Goal: Information Seeking & Learning: Learn about a topic

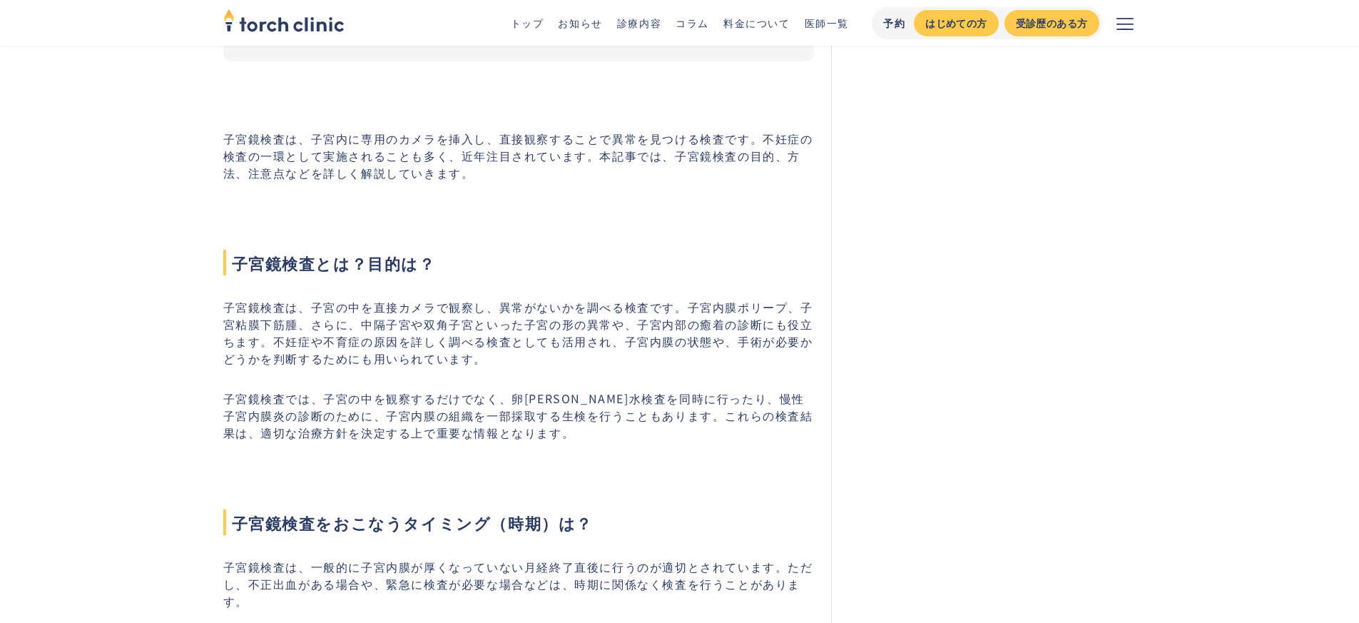
scroll to position [418, 0]
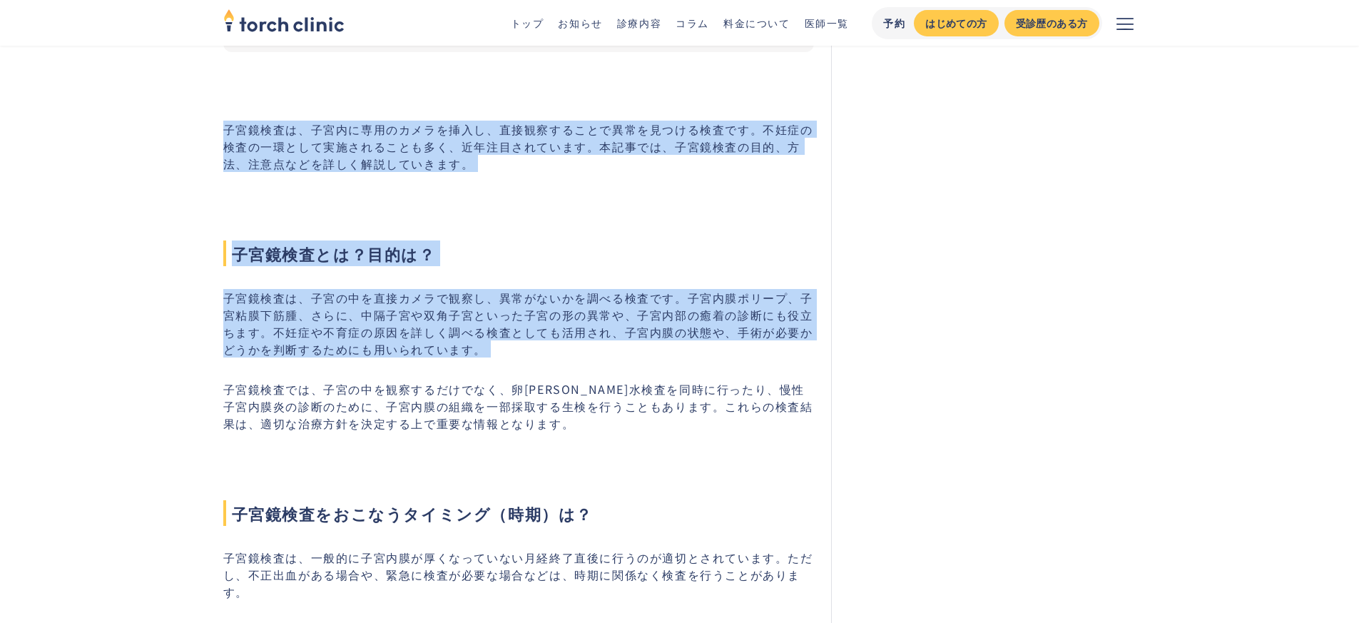
drag, startPoint x: 225, startPoint y: 115, endPoint x: 671, endPoint y: 372, distance: 514.5
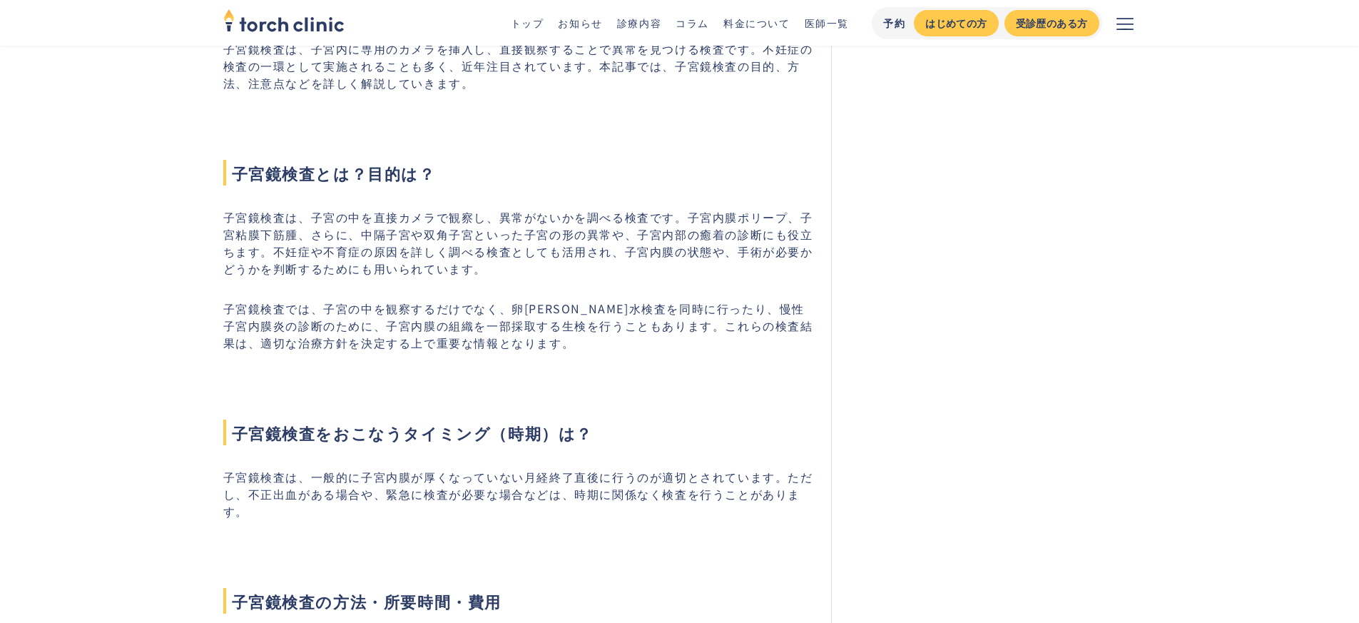
scroll to position [504, 0]
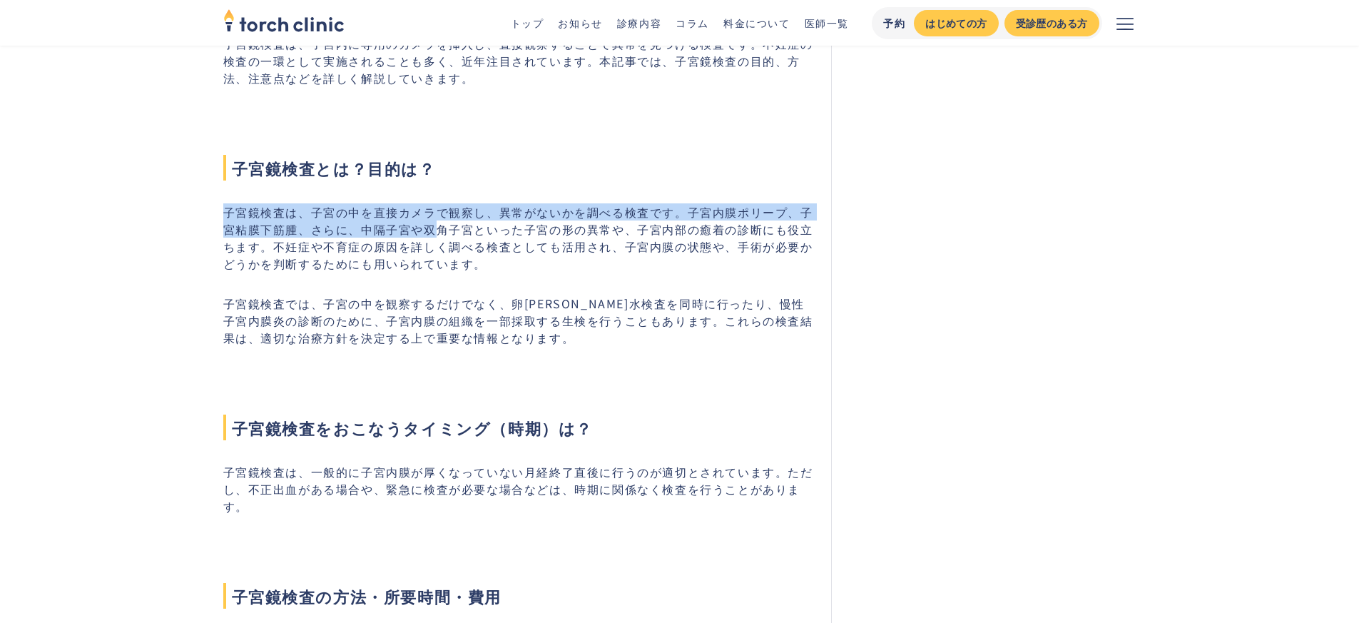
drag, startPoint x: 220, startPoint y: 209, endPoint x: 415, endPoint y: 228, distance: 195.7
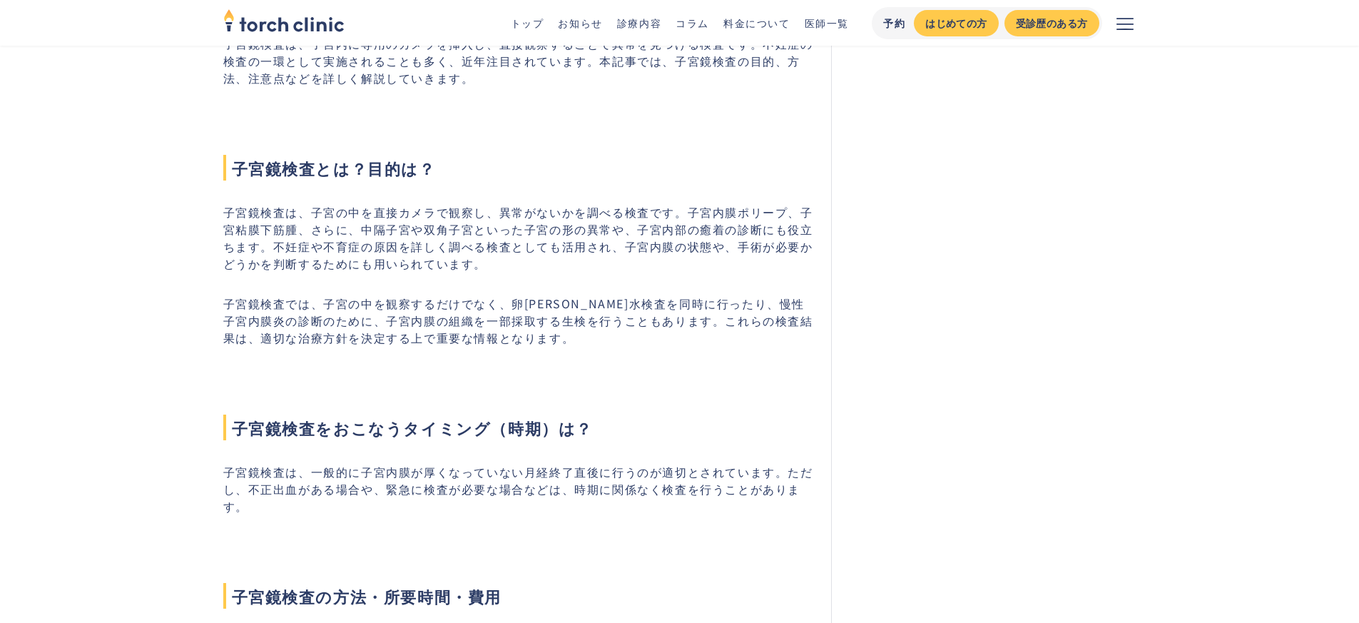
click at [399, 228] on p "子宮鏡検査は、子宮の中を直接カメラで観察し、異常がないかを調べる検査です。子宮内膜ポリープ、子宮粘膜下筋腫、さらに、中隔子宮や双角子宮といった子宮の形の異常や…" at bounding box center [518, 237] width 591 height 68
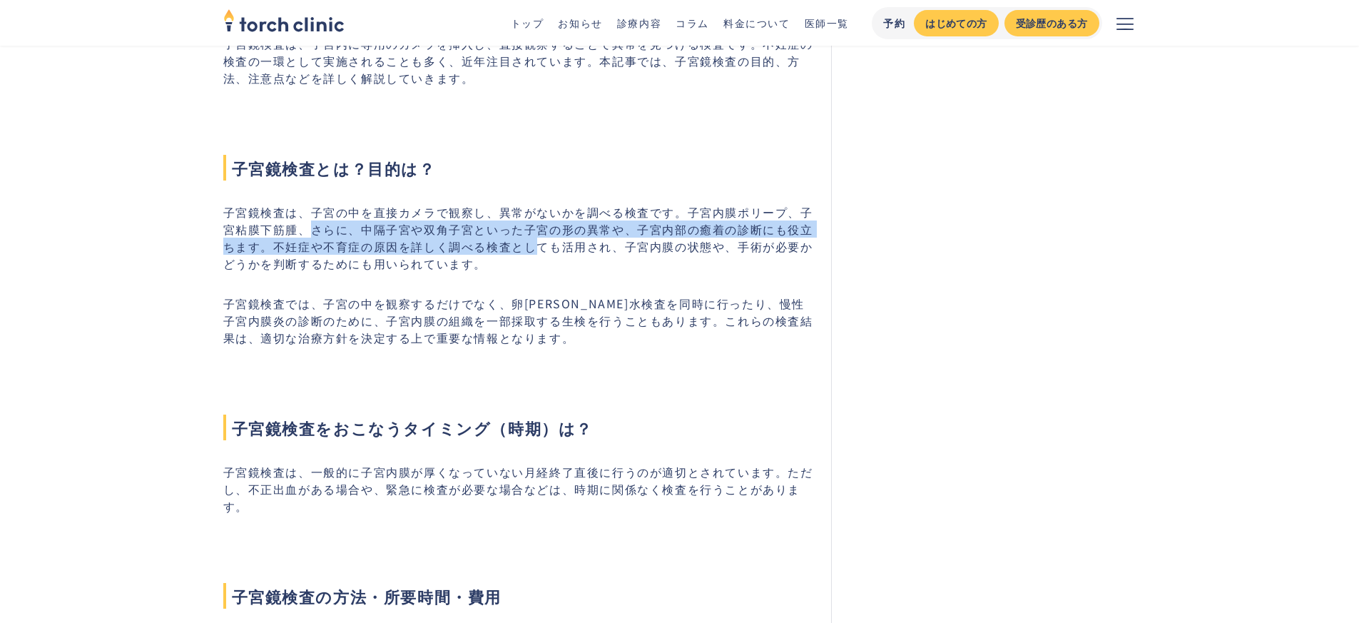
drag, startPoint x: 310, startPoint y: 228, endPoint x: 532, endPoint y: 250, distance: 223.7
click at [532, 250] on p "子宮鏡検査は、子宮の中を直接カメラで観察し、異常がないかを調べる検査です。子宮内膜ポリープ、子宮粘膜下筋腫、さらに、中隔子宮や双角子宮といった子宮の形の異常や…" at bounding box center [518, 237] width 591 height 68
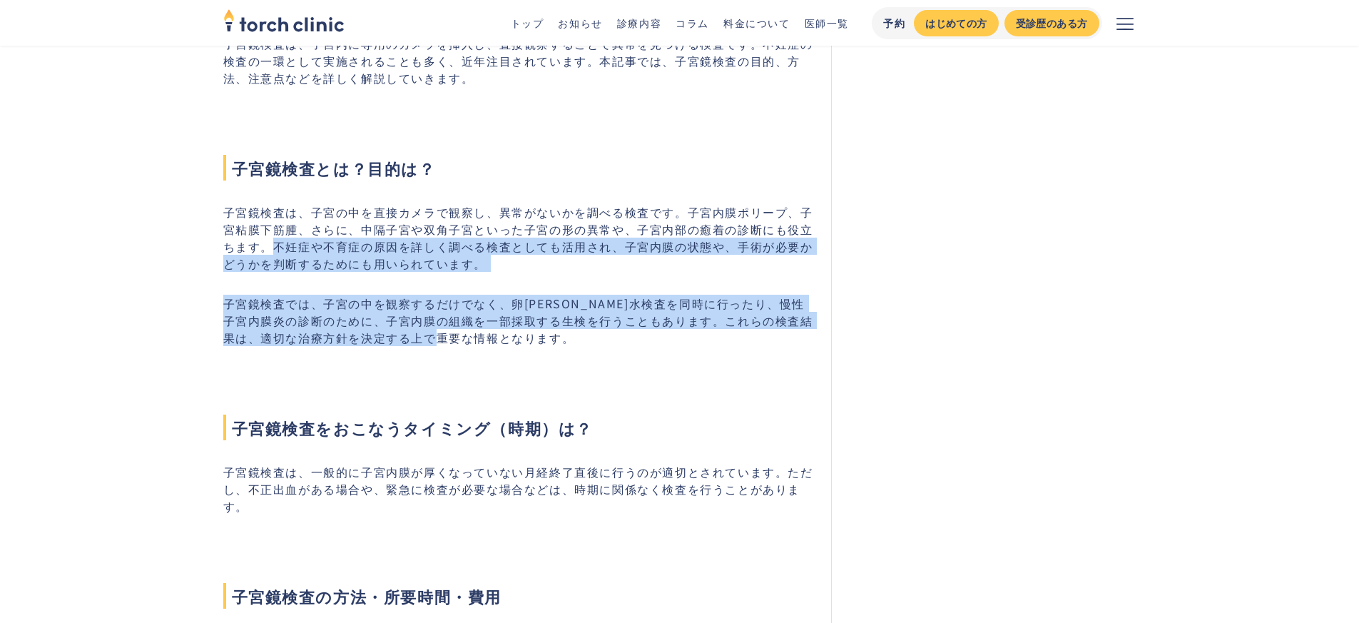
drag, startPoint x: 270, startPoint y: 247, endPoint x: 676, endPoint y: 342, distance: 416.9
click at [676, 342] on p "子宮鏡検査では、子宮の中を観察するだけでなく、卵[PERSON_NAME]水検査を同時に行ったり、慢性子宮内膜炎の診断のために、子宮内膜の組織を一部採取する生…" at bounding box center [518, 320] width 591 height 51
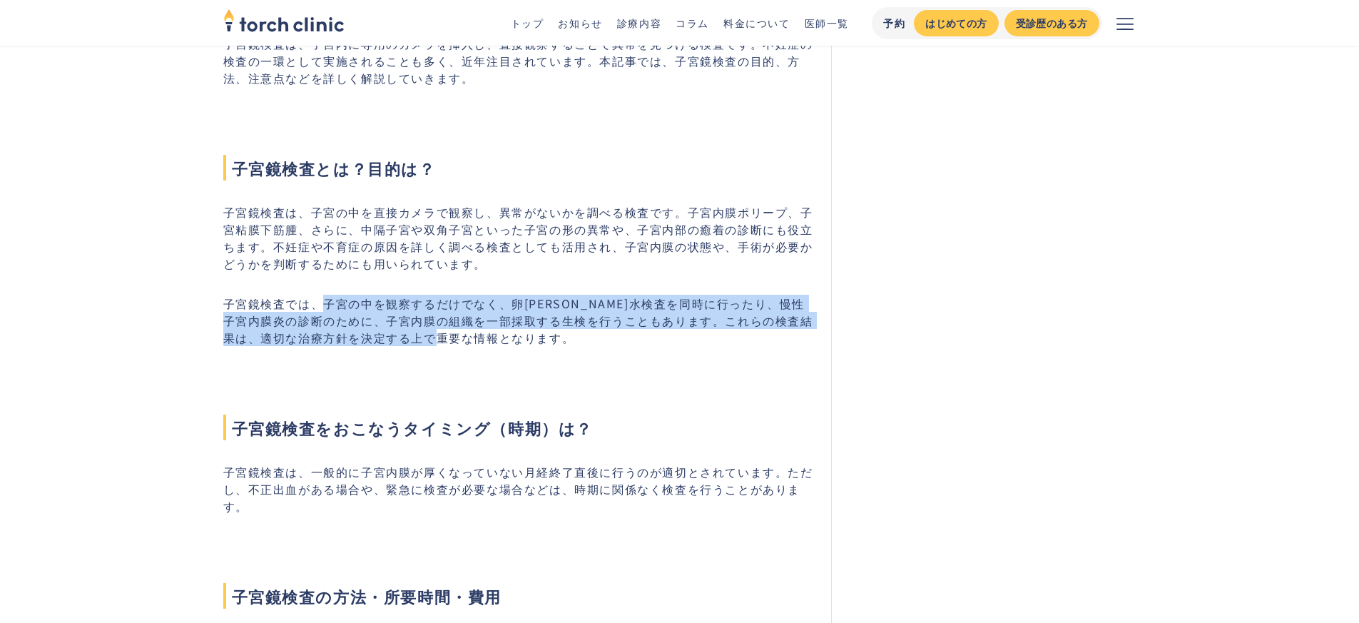
drag, startPoint x: 318, startPoint y: 303, endPoint x: 614, endPoint y: 335, distance: 297.8
click at [614, 335] on p "子宮鏡検査では、子宮の中を観察するだけでなく、卵[PERSON_NAME]水検査を同時に行ったり、慢性子宮内膜炎の診断のために、子宮内膜の組織を一部採取する生…" at bounding box center [518, 320] width 591 height 51
drag, startPoint x: 505, startPoint y: 307, endPoint x: 579, endPoint y: 336, distance: 79.1
click at [579, 336] on p "子宮鏡検査では、子宮の中を観察するだけでなく、卵[PERSON_NAME]水検査を同時に行ったり、慢性子宮内膜炎の診断のために、子宮内膜の組織を一部採取する生…" at bounding box center [518, 320] width 591 height 51
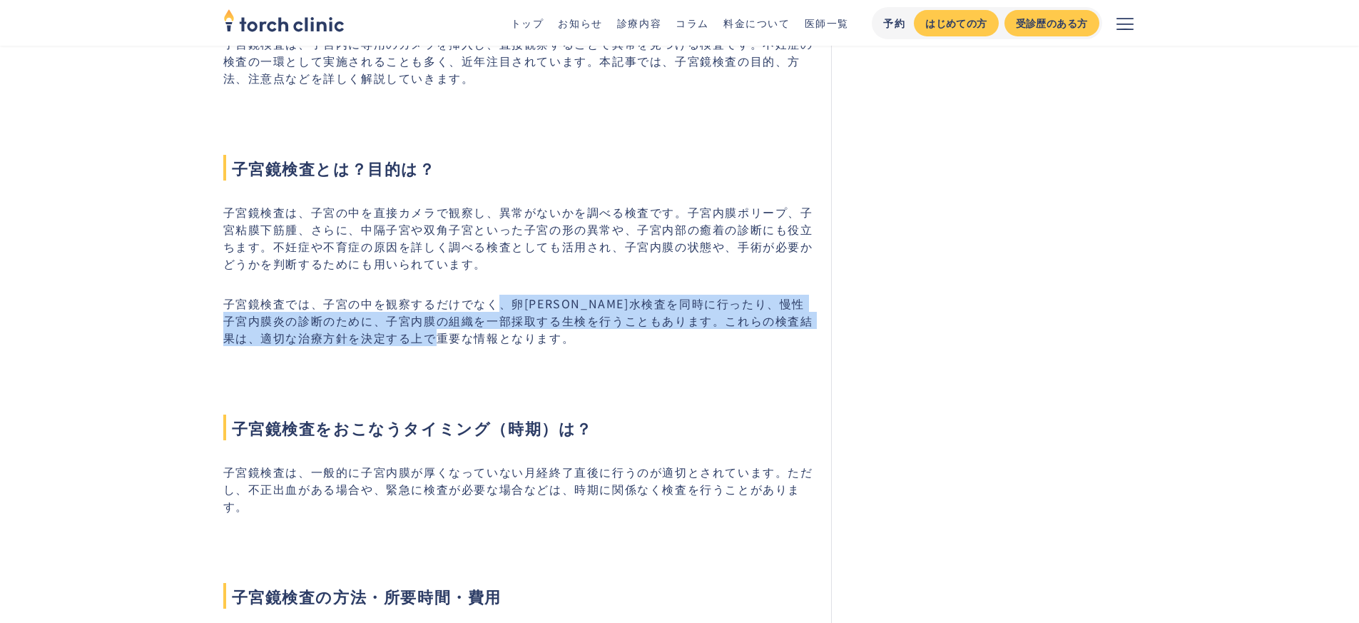
click at [579, 336] on p "子宮鏡検査では、子宮の中を観察するだけでなく、卵[PERSON_NAME]水検査を同時に行ったり、慢性子宮内膜炎の診断のために、子宮内膜の組織を一部採取する生…" at bounding box center [518, 320] width 591 height 51
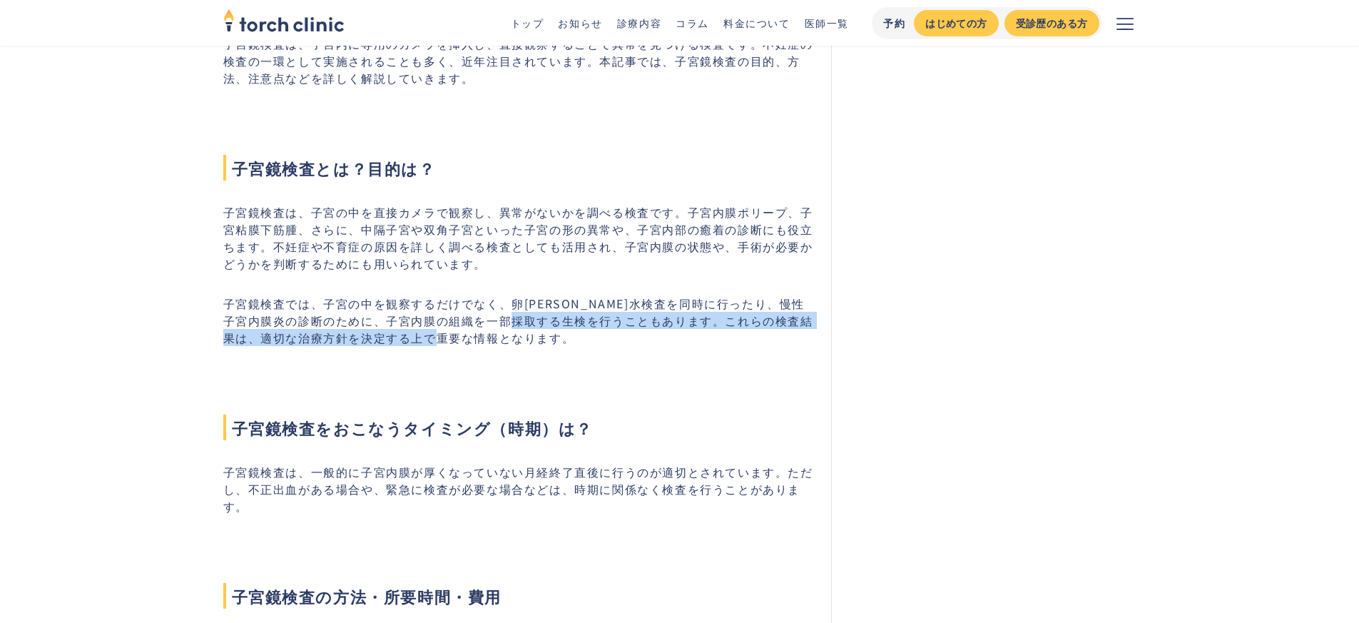
drag, startPoint x: 564, startPoint y: 314, endPoint x: 600, endPoint y: 333, distance: 40.5
click at [600, 333] on p "子宮鏡検査では、子宮の中を観察するだけでなく、卵[PERSON_NAME]水検査を同時に行ったり、慢性子宮内膜炎の診断のために、子宮内膜の組織を一部採取する生…" at bounding box center [518, 320] width 591 height 51
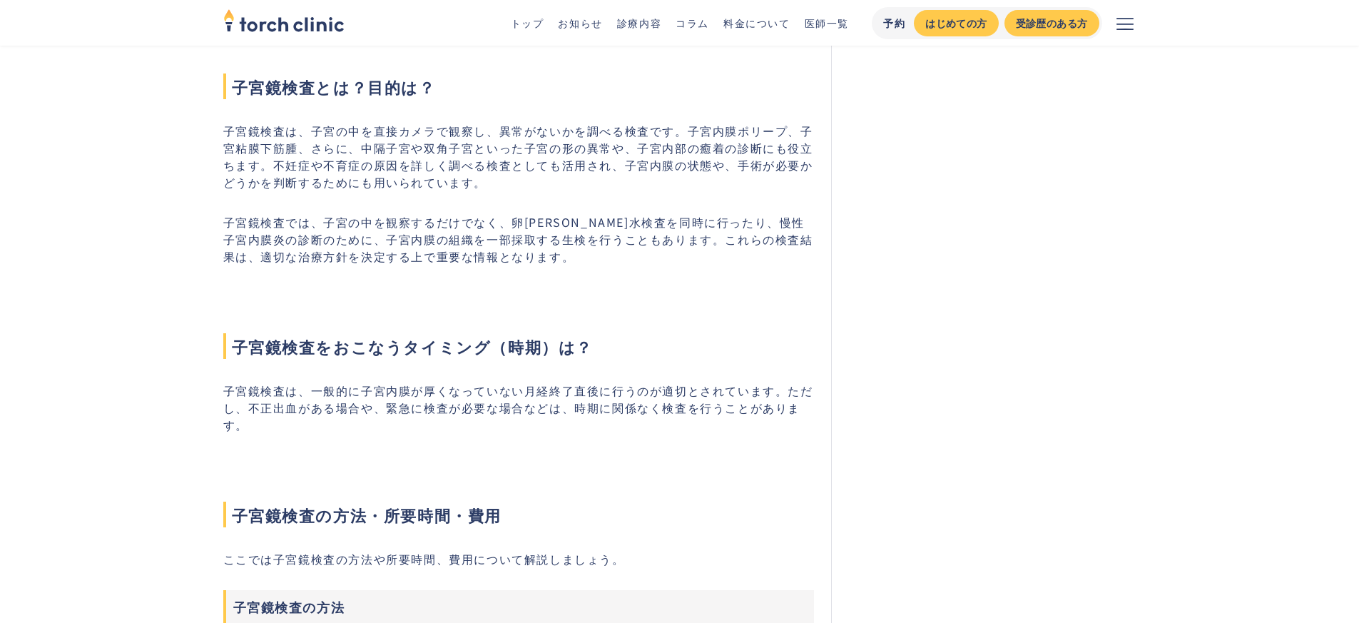
scroll to position [675, 0]
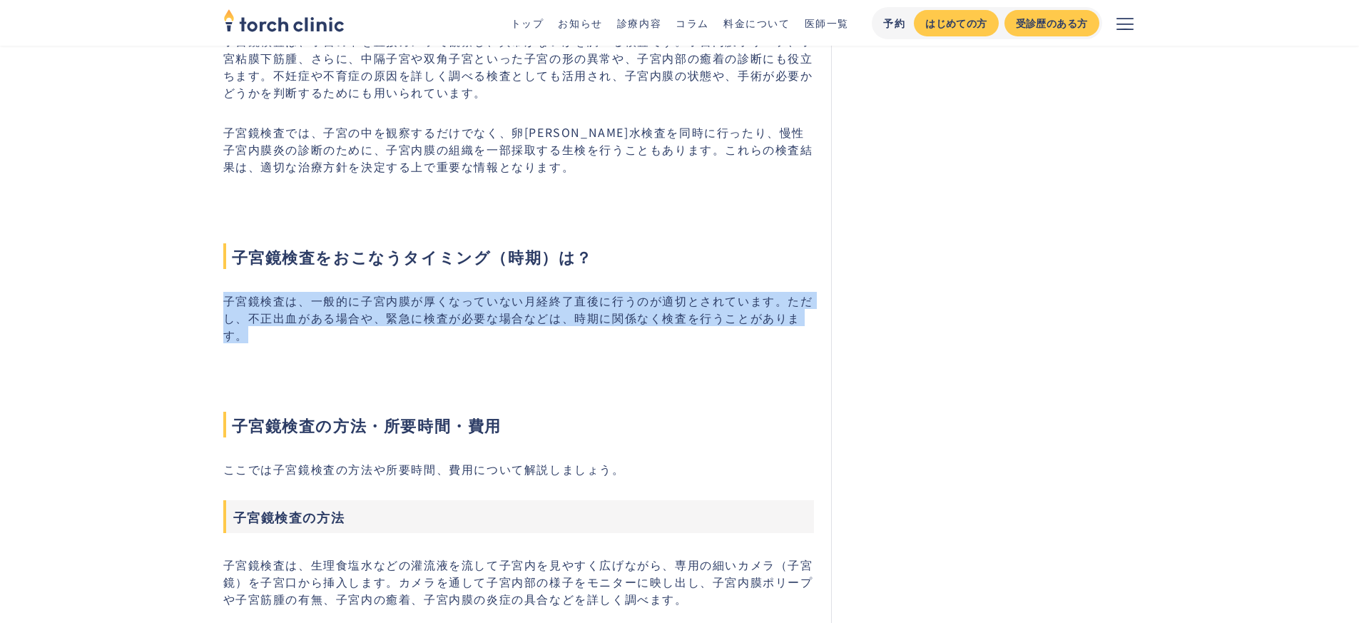
drag, startPoint x: 225, startPoint y: 302, endPoint x: 378, endPoint y: 335, distance: 156.2
click at [378, 335] on p "子宮鏡検査は、一般的に子宮内膜が厚くなっていない月経終了直後に行うのが適切とされています。ただし、不正出血がある場合や、緊急に検査が必要な場合などは、時期に関…" at bounding box center [518, 317] width 591 height 51
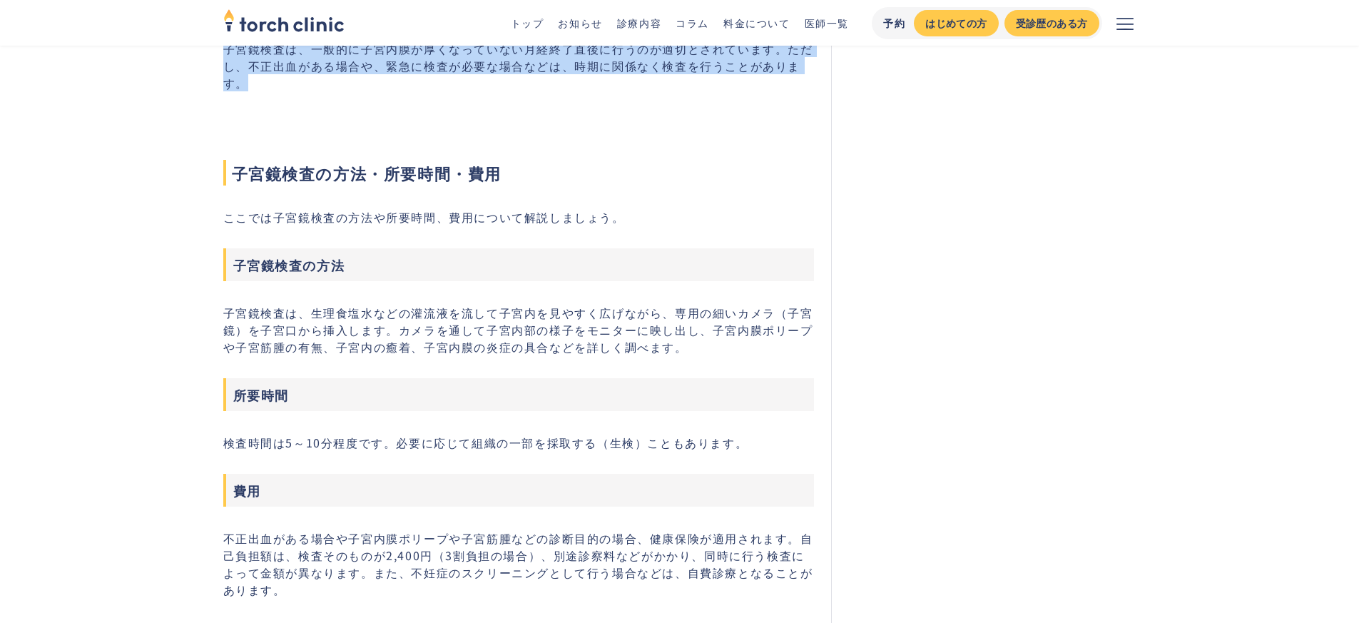
scroll to position [932, 0]
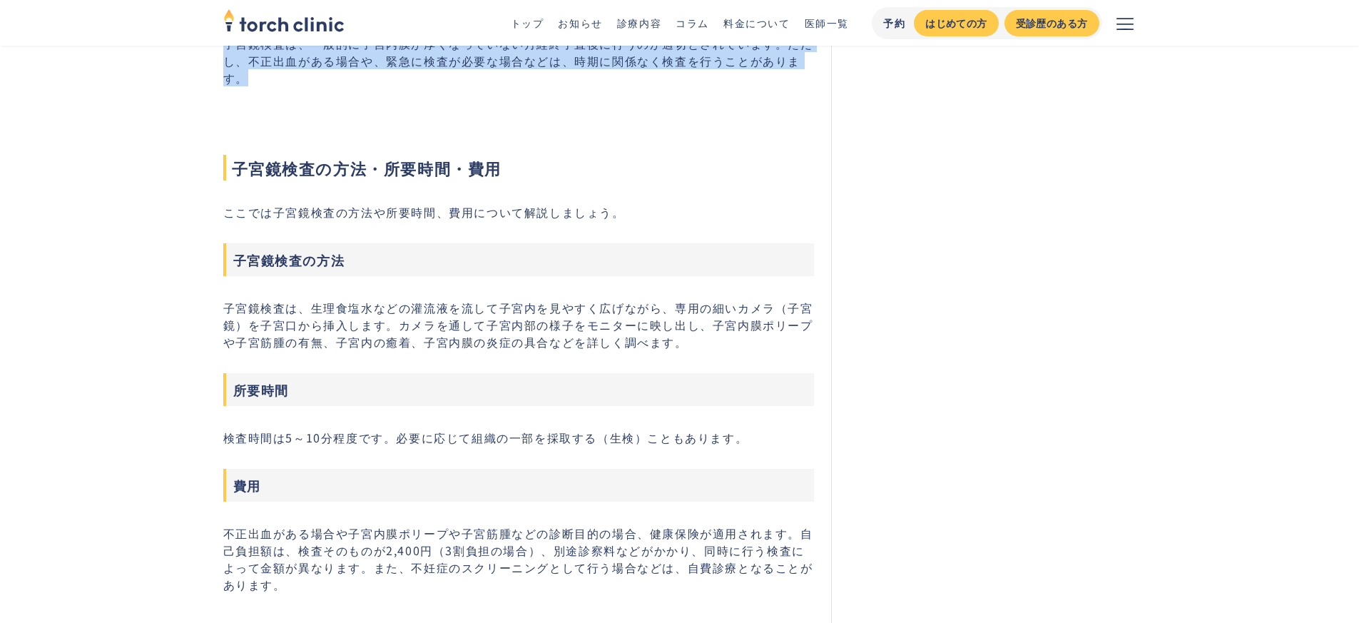
drag, startPoint x: 373, startPoint y: 309, endPoint x: 731, endPoint y: 342, distance: 359.7
click at [731, 342] on p "子宮鏡検査は、生理食塩水などの灌流液を流して子宮内を見やすく広げながら、専用の細いカメラ（子宮鏡）を子宮口から挿入します。カメラを通して子宮内部の様子をモニタ…" at bounding box center [518, 324] width 591 height 51
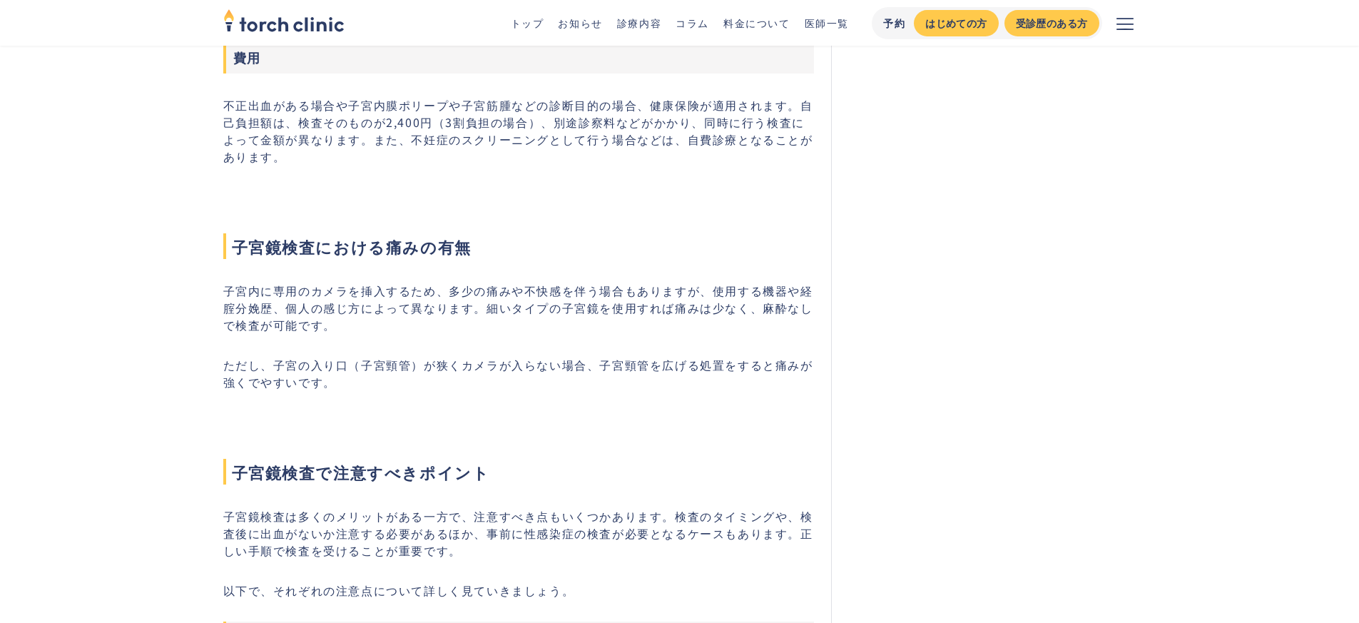
scroll to position [1445, 0]
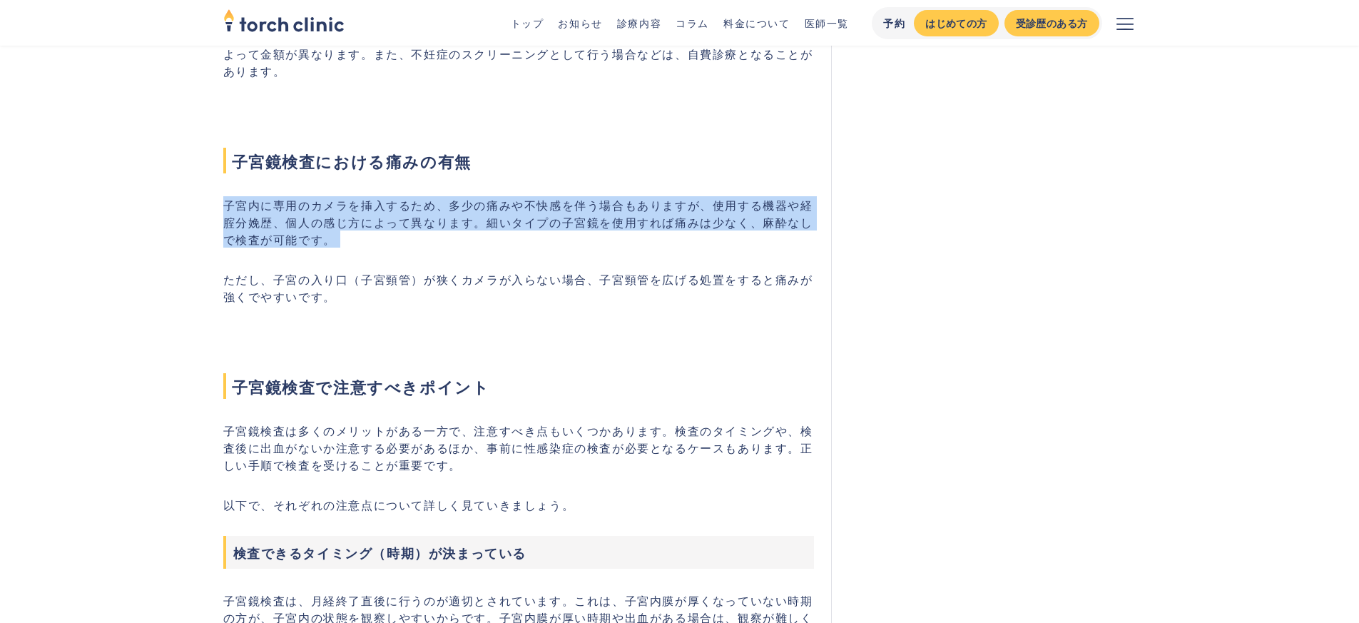
drag, startPoint x: 223, startPoint y: 205, endPoint x: 479, endPoint y: 258, distance: 261.6
drag, startPoint x: 449, startPoint y: 206, endPoint x: 544, endPoint y: 240, distance: 100.0
click at [544, 240] on p "子宮内に専用のカメラを挿入するため、多少の痛みや不快感を伴う場合もありますが、使用する機器や経腟分娩歴、個人の感じ方によって異なります。細いタイプの子宮鏡を使…" at bounding box center [518, 221] width 591 height 51
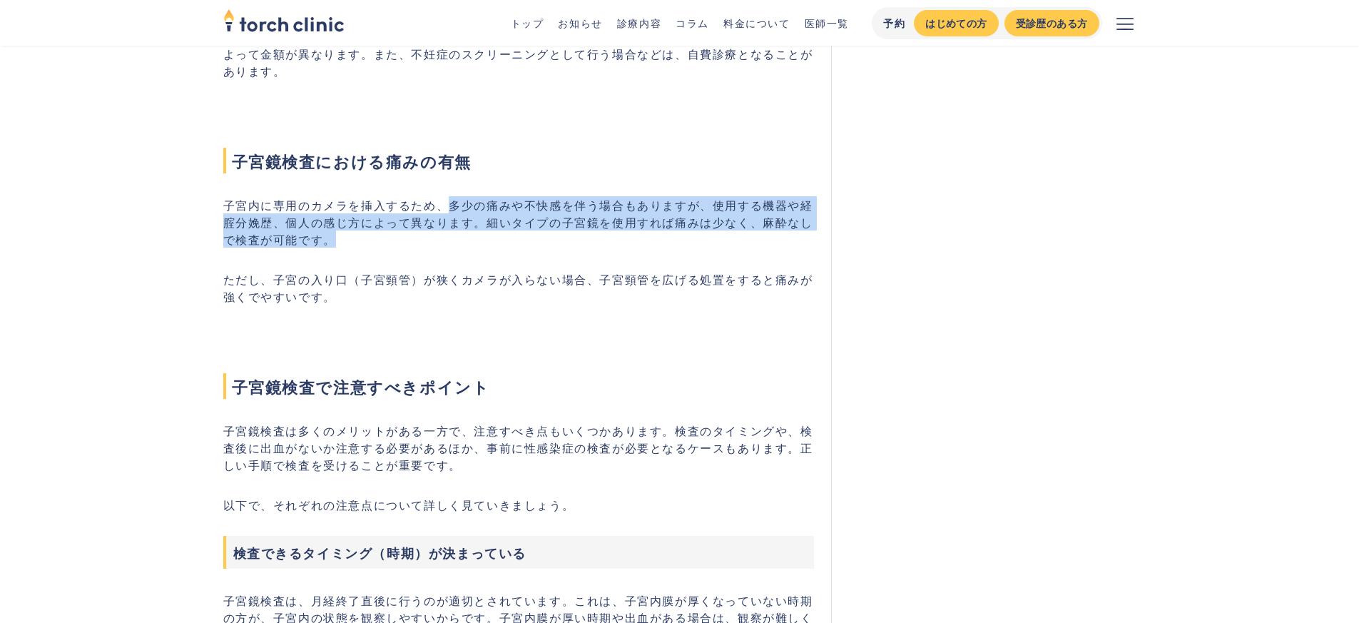
click at [544, 240] on p "子宮内に専用のカメラを挿入するため、多少の痛みや不快感を伴う場合もありますが、使用する機器や経腟分娩歴、個人の感じ方によって異なります。細いタイプの子宮鏡を使…" at bounding box center [518, 221] width 591 height 51
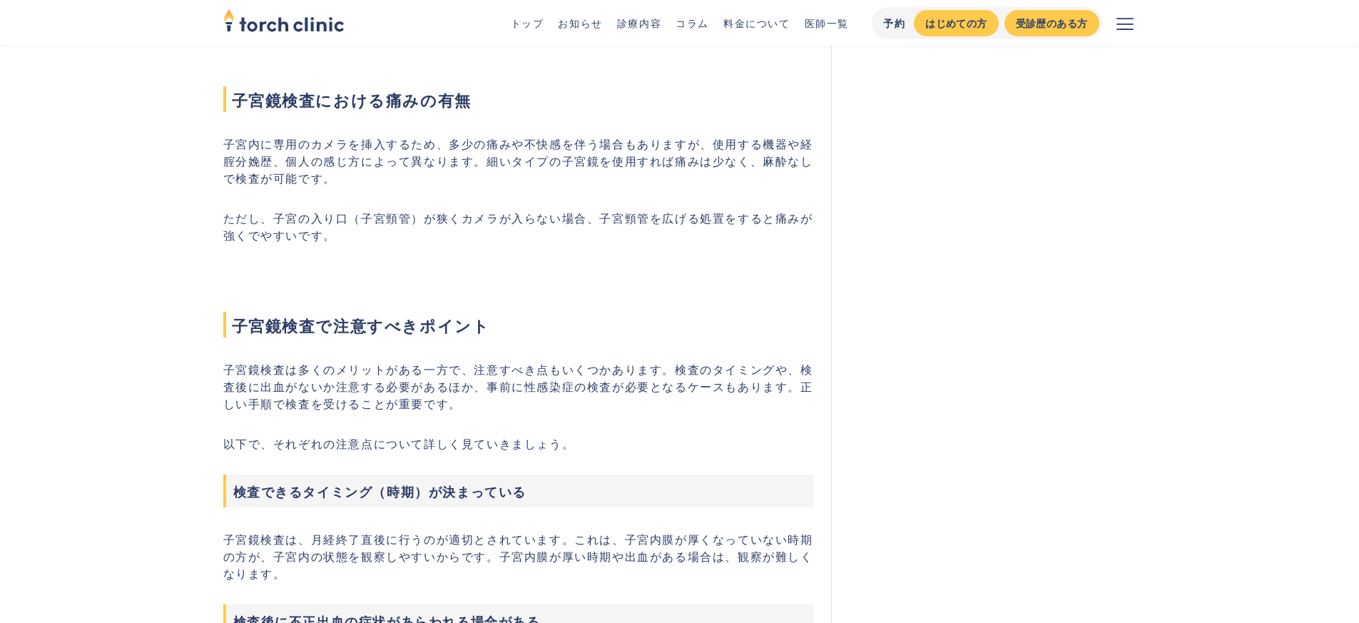
scroll to position [1617, 0]
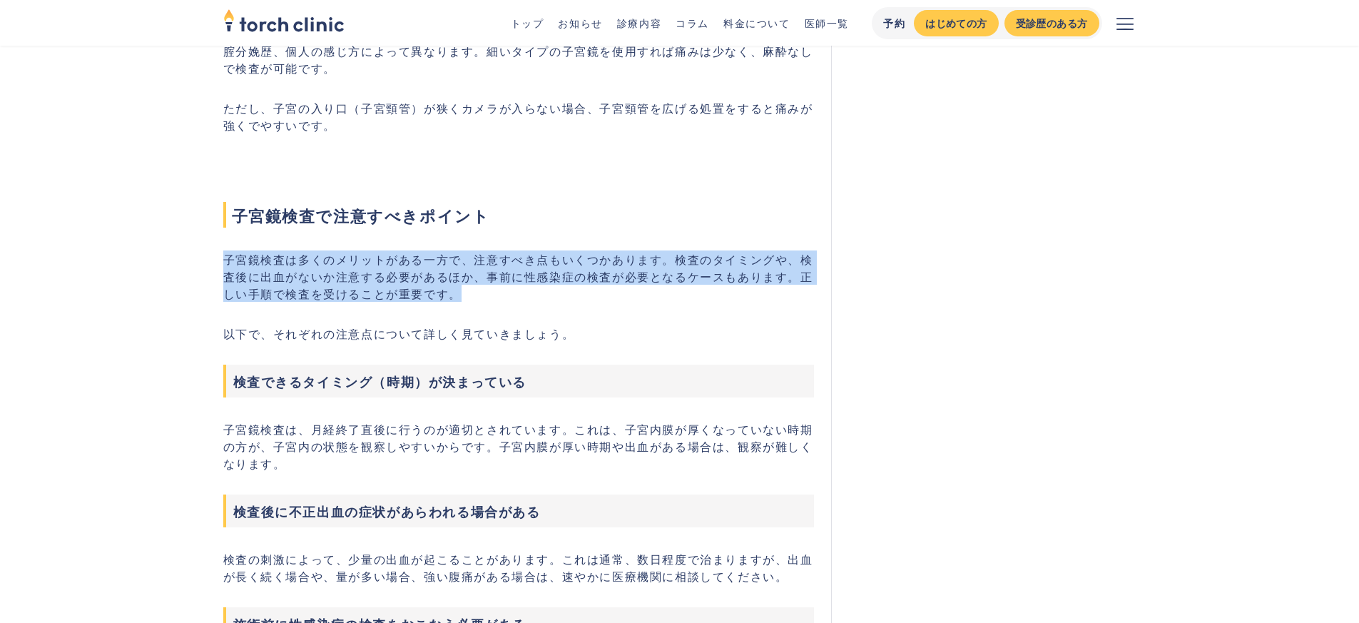
drag, startPoint x: 227, startPoint y: 258, endPoint x: 515, endPoint y: 299, distance: 291.2
click at [515, 299] on p "子宮鏡検査は多くのメリットがある一方で、注意すべき点もいくつかあります。検査のタイミングや、検査後に出血がないか注意する必要があるほか、事前に性感染症の検査が…" at bounding box center [518, 275] width 591 height 51
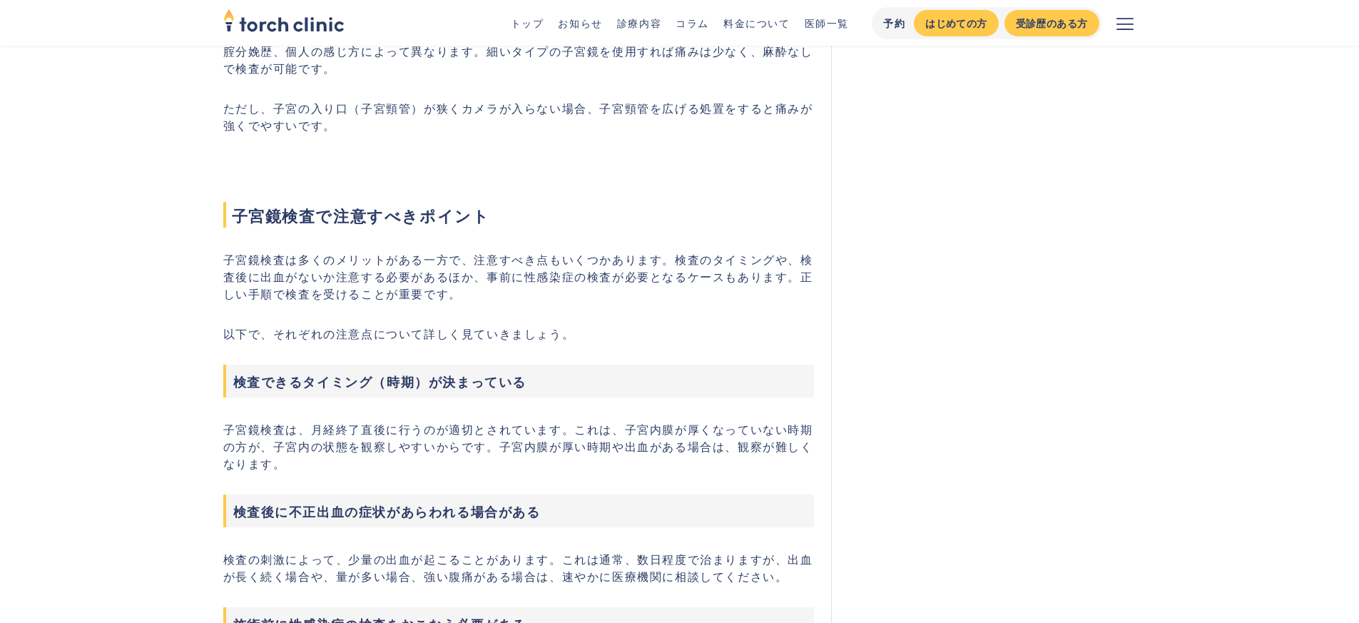
click at [515, 299] on p "子宮鏡検査は多くのメリットがある一方で、注意すべき点もいくつかあります。検査のタイミングや、検査後に出血がないか注意する必要があるほか、事前に性感染症の検査が…" at bounding box center [518, 275] width 591 height 51
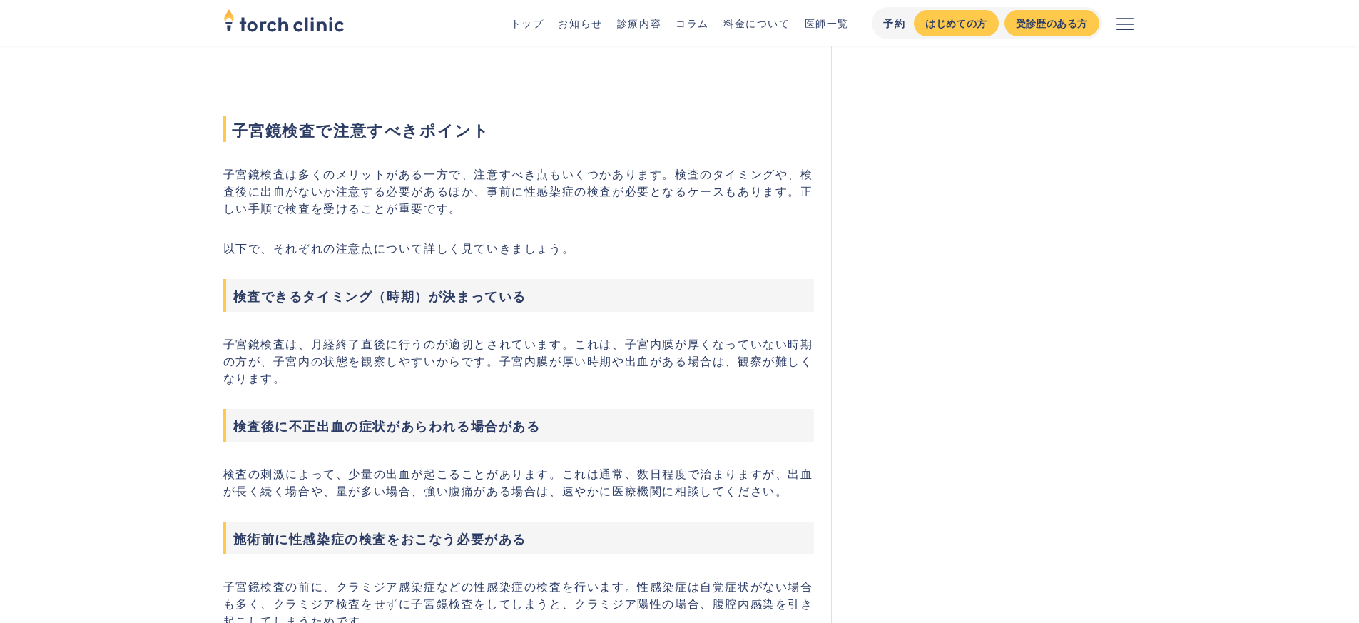
scroll to position [1788, 0]
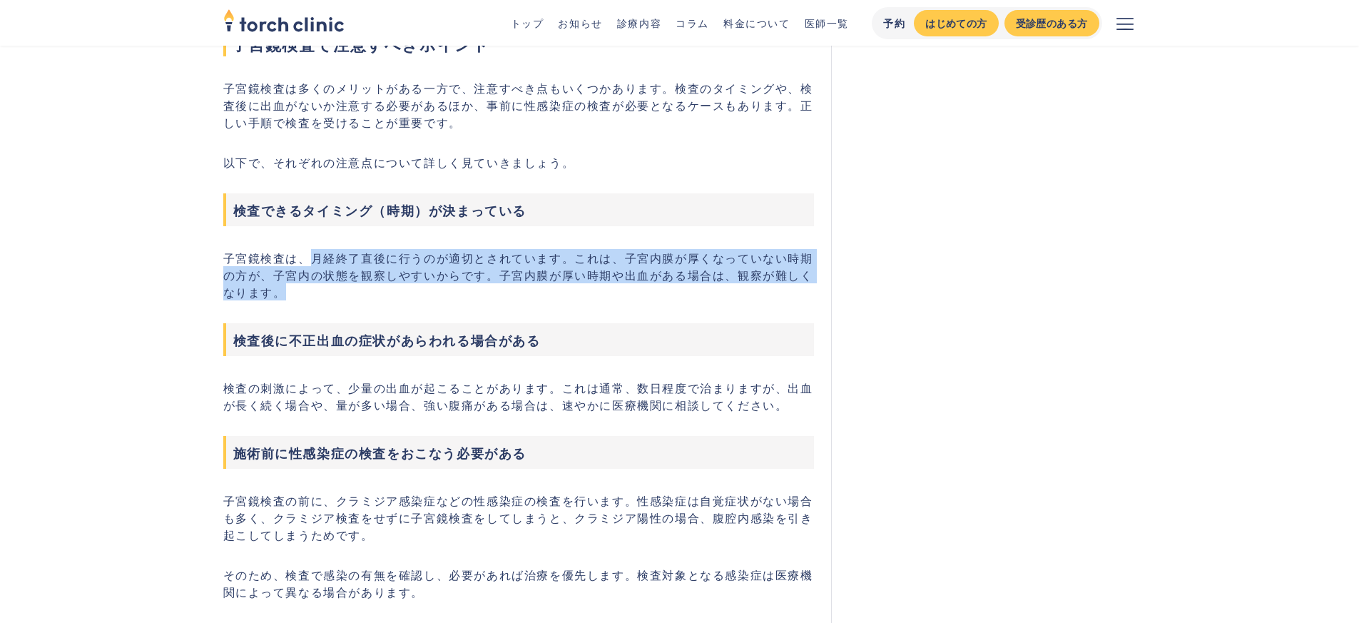
drag, startPoint x: 306, startPoint y: 255, endPoint x: 562, endPoint y: 286, distance: 257.9
click at [559, 285] on p "子宮鏡検査は、月経終了直後に行うのが適切とされています。これは、子宮内膜が厚くなっていない時期の方が、子宮内の状態を観察しやすいからです。子宮内膜が厚い時期や…" at bounding box center [518, 274] width 591 height 51
click at [562, 286] on p "子宮鏡検査は、月経終了直後に行うのが適切とされています。これは、子宮内膜が厚くなっていない時期の方が、子宮内の状態を観察しやすいからです。子宮内膜が厚い時期や…" at bounding box center [518, 274] width 591 height 51
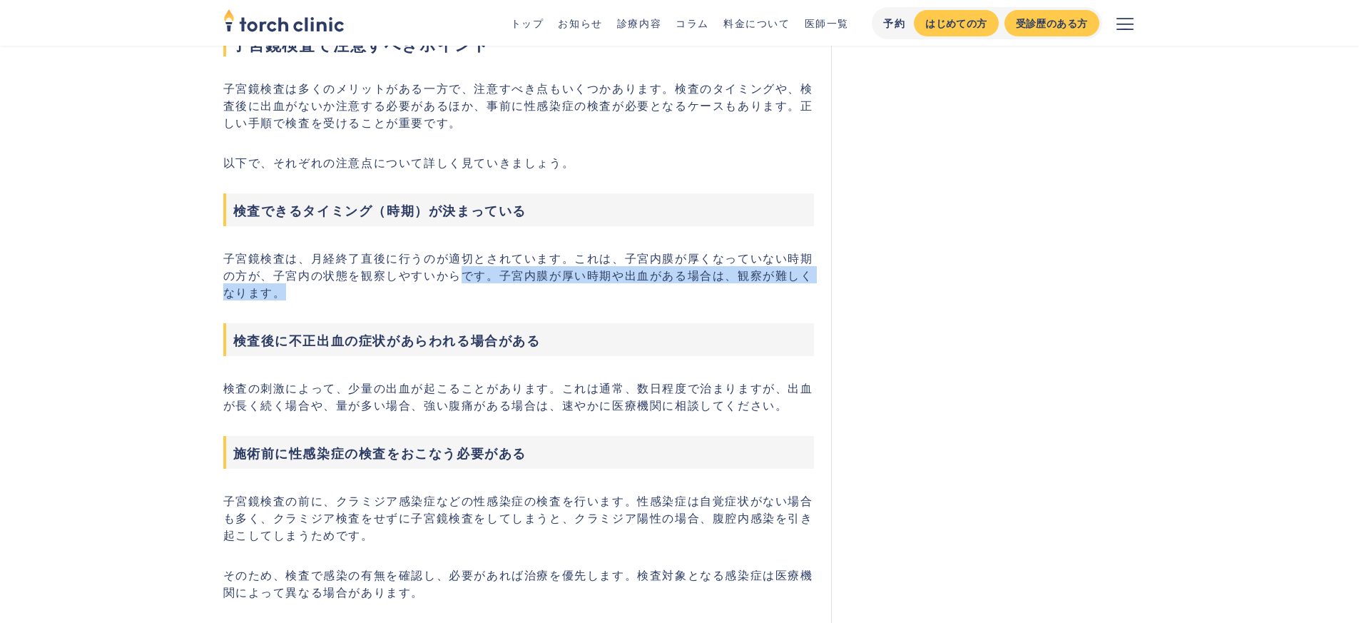
drag, startPoint x: 459, startPoint y: 275, endPoint x: 554, endPoint y: 296, distance: 96.6
click at [529, 290] on p "子宮鏡検査は、月経終了直後に行うのが適切とされています。これは、子宮内膜が厚くなっていない時期の方が、子宮内の状態を観察しやすいからです。子宮内膜が厚い時期や…" at bounding box center [518, 274] width 591 height 51
drag, startPoint x: 641, startPoint y: 306, endPoint x: 583, endPoint y: 352, distance: 74.2
click at [642, 306] on div "子宮鏡検査は、子宮内に専用のカメラを挿入し、直接観察することで異常を見つける検査です。不妊症の検査の一環として実施されることも多く、近年注目されています。本記…" at bounding box center [518, 333] width 591 height 3211
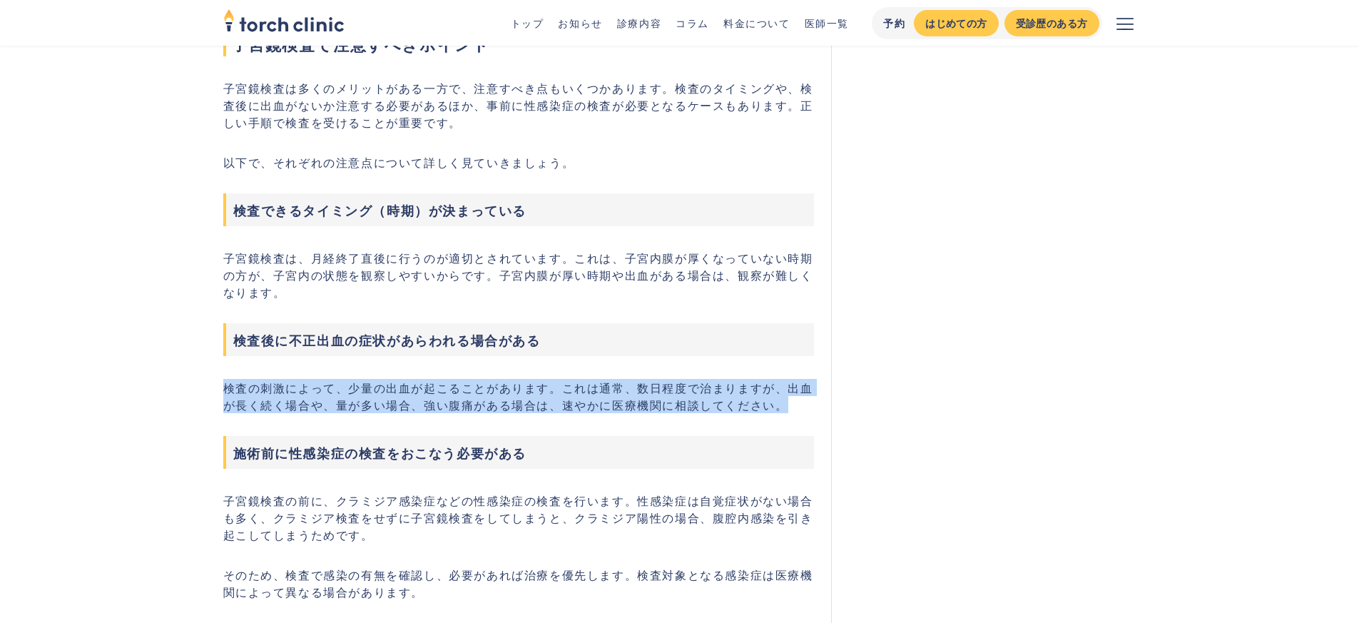
drag, startPoint x: 224, startPoint y: 394, endPoint x: 811, endPoint y: 407, distance: 587.3
click at [811, 407] on p "検査の刺激によって、少量の出血が起こることがあります。これは通常、数日程度で治まりますが、出血が長く続く場合や、量が多い場合、強い腹痛がある場合は、速やかに医…" at bounding box center [518, 396] width 591 height 34
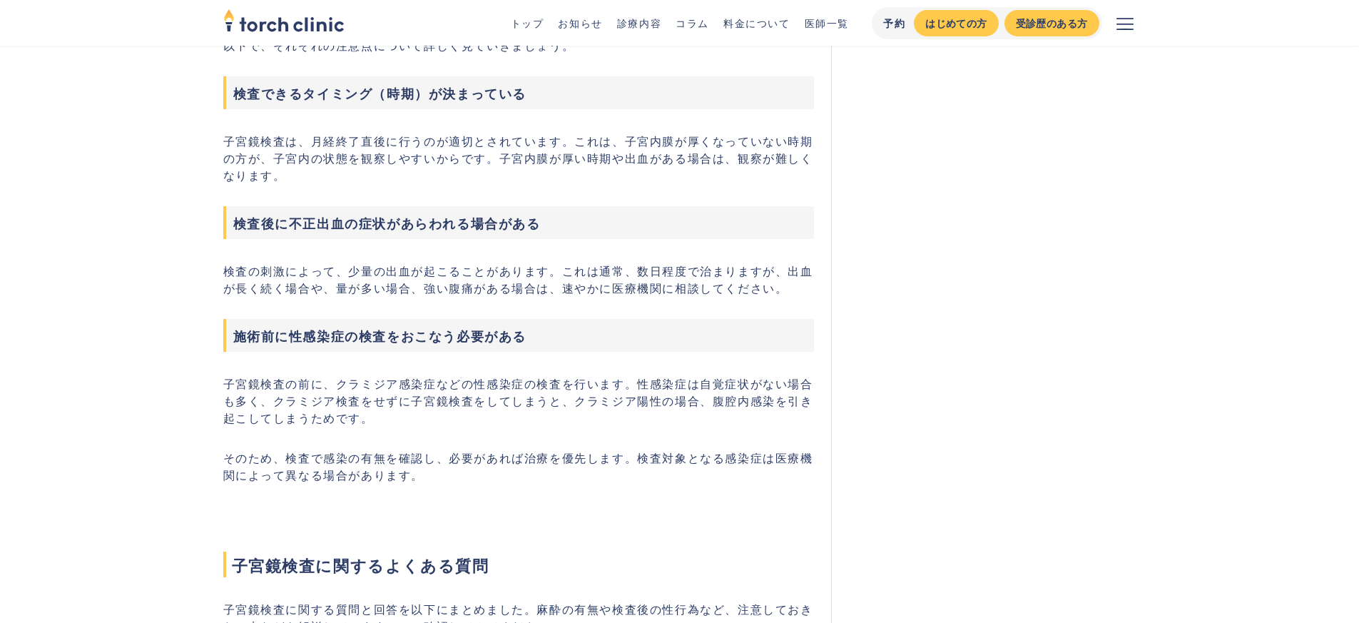
scroll to position [1959, 0]
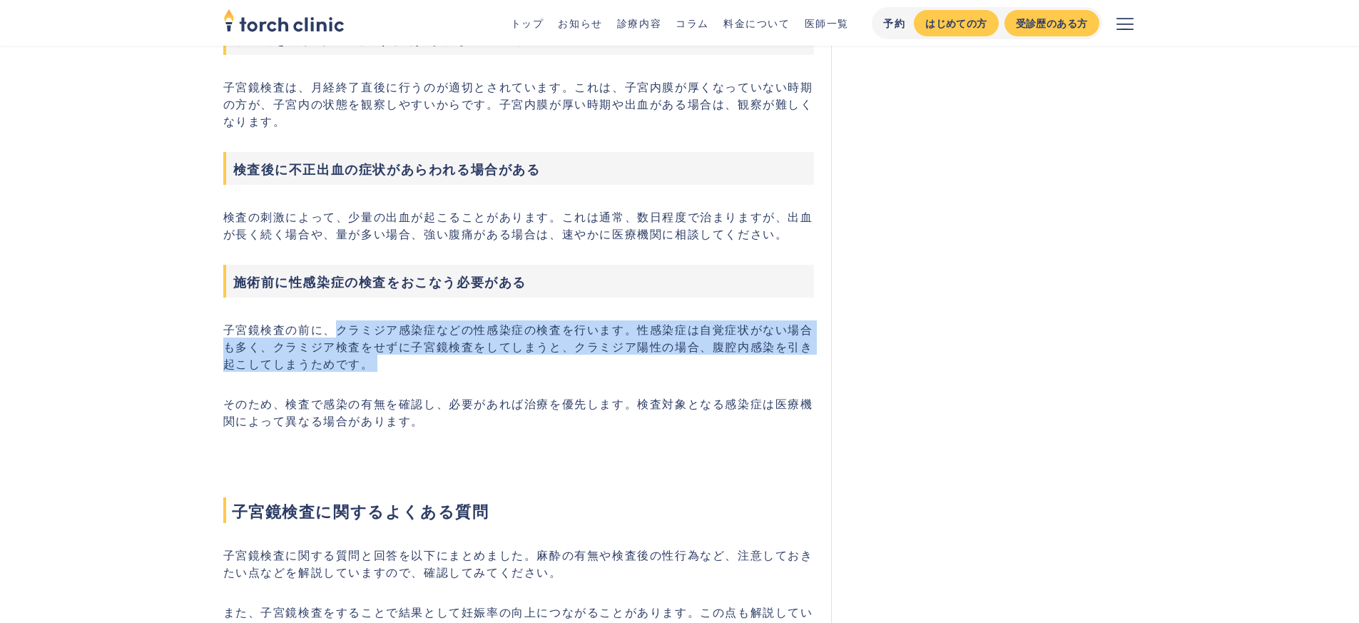
drag, startPoint x: 330, startPoint y: 326, endPoint x: 585, endPoint y: 378, distance: 259.9
click at [585, 378] on div "子宮鏡検査は、子宮内に専用のカメラを挿入し、直接観察することで異常を見つける検査です。不妊症の検査の一環として実施されることも多く、近年注目されています。本記…" at bounding box center [518, 162] width 591 height 3211
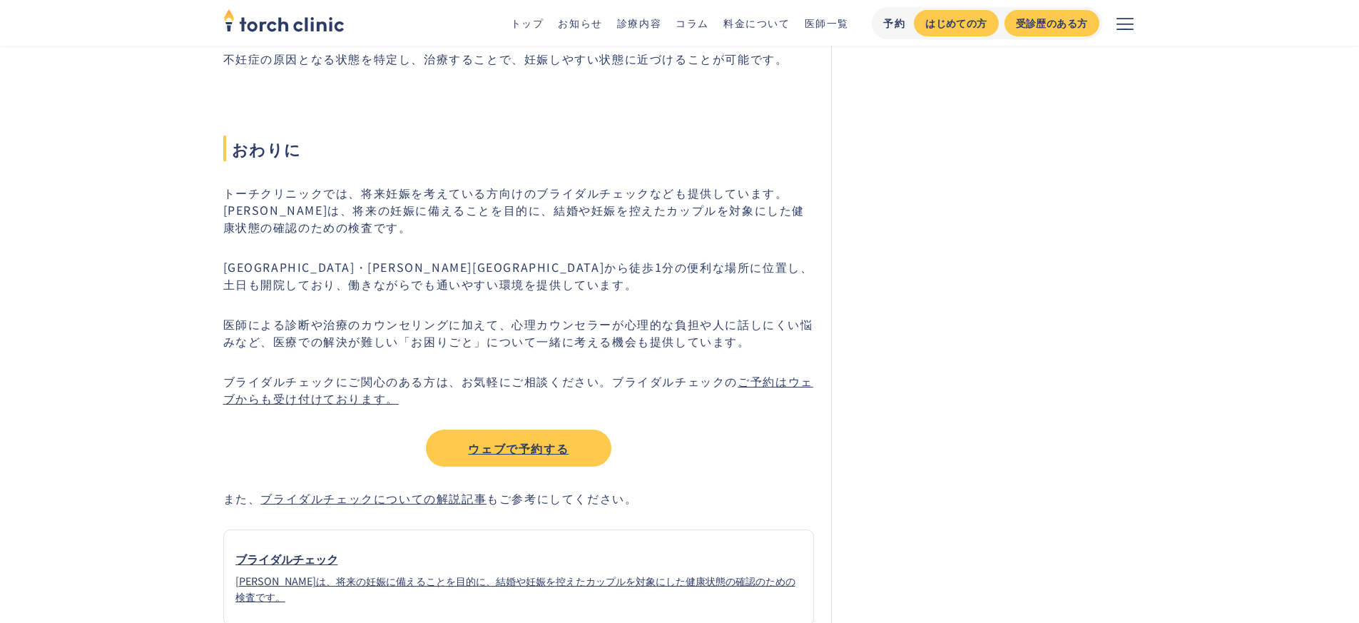
scroll to position [3450, 0]
